Goal: Check status: Check status

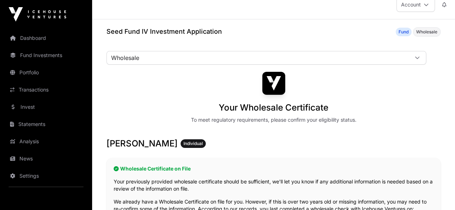
scroll to position [10, 0]
click at [0, 0] on link "Investment" at bounding box center [0, 0] width 0 height 0
